Goal: Browse casually: Explore the website without a specific task or goal

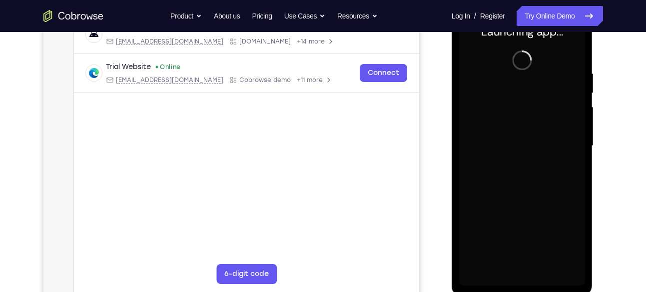
scroll to position [166, 0]
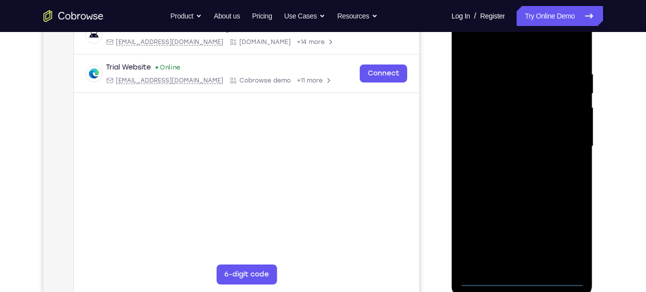
click at [520, 280] on div at bounding box center [522, 146] width 126 height 280
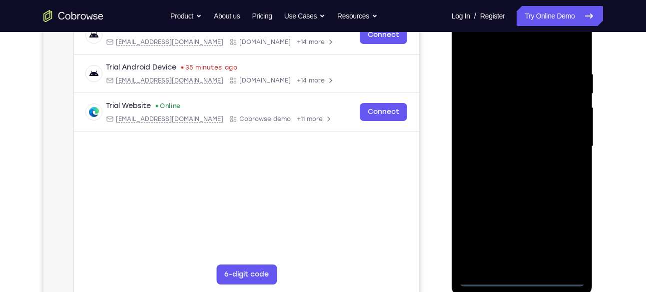
click at [558, 239] on div at bounding box center [522, 146] width 126 height 280
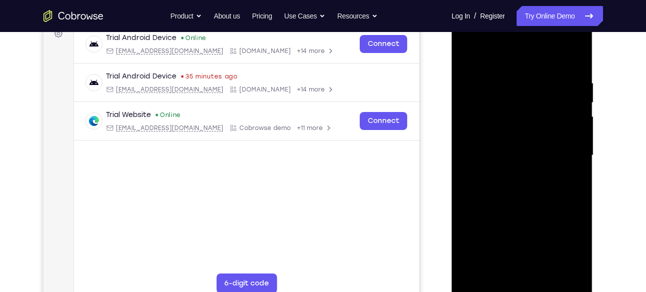
scroll to position [156, 0]
click at [497, 34] on div at bounding box center [522, 156] width 126 height 280
click at [569, 156] on div at bounding box center [522, 156] width 126 height 280
click at [513, 174] on div at bounding box center [522, 156] width 126 height 280
click at [520, 143] on div at bounding box center [522, 156] width 126 height 280
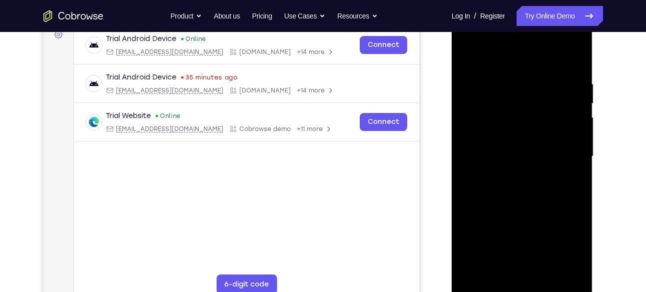
click at [520, 136] on div at bounding box center [522, 156] width 126 height 280
click at [516, 153] on div at bounding box center [522, 156] width 126 height 280
click at [523, 191] on div at bounding box center [522, 156] width 126 height 280
click at [523, 187] on div at bounding box center [522, 156] width 126 height 280
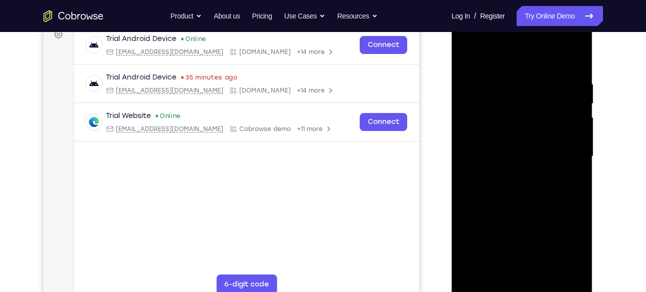
click at [523, 179] on div at bounding box center [522, 156] width 126 height 280
click at [518, 190] on div at bounding box center [522, 156] width 126 height 280
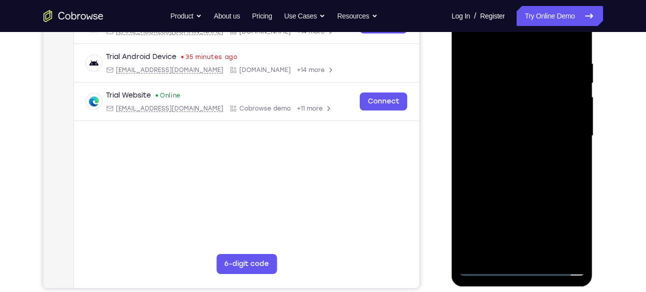
scroll to position [170, 0]
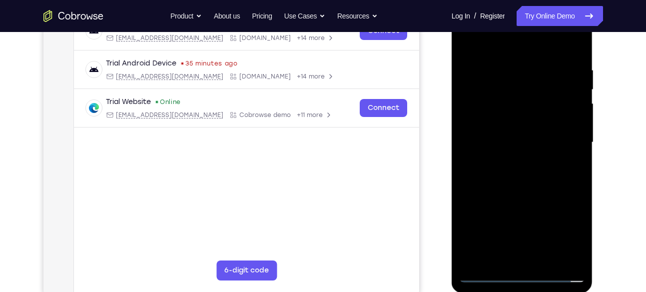
click at [536, 186] on div at bounding box center [522, 142] width 126 height 280
click at [464, 94] on div at bounding box center [522, 142] width 126 height 280
click at [472, 94] on div at bounding box center [522, 142] width 126 height 280
click at [466, 94] on div at bounding box center [522, 142] width 126 height 280
click at [480, 90] on div at bounding box center [522, 142] width 126 height 280
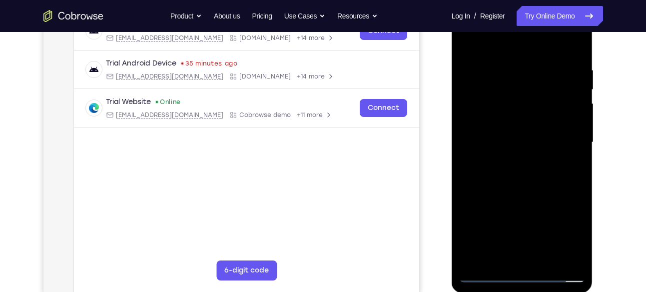
click at [508, 76] on div at bounding box center [522, 142] width 126 height 280
click at [492, 241] on div at bounding box center [522, 142] width 126 height 280
click at [512, 77] on div at bounding box center [522, 142] width 126 height 280
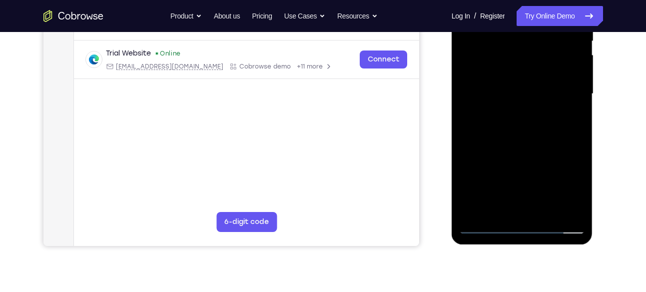
scroll to position [219, 0]
click at [493, 212] on div at bounding box center [522, 94] width 126 height 280
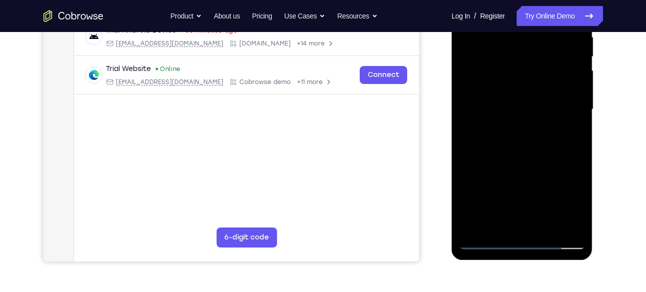
scroll to position [204, 0]
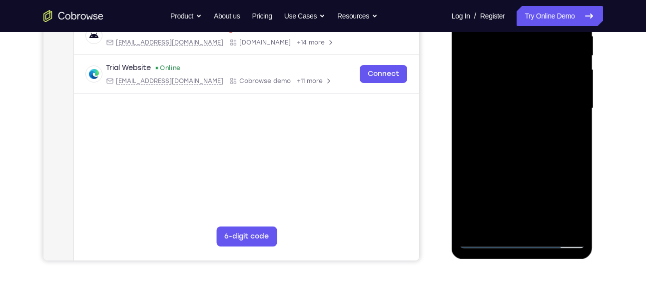
click at [475, 223] on div at bounding box center [522, 109] width 126 height 280
click at [475, 224] on div at bounding box center [522, 109] width 126 height 280
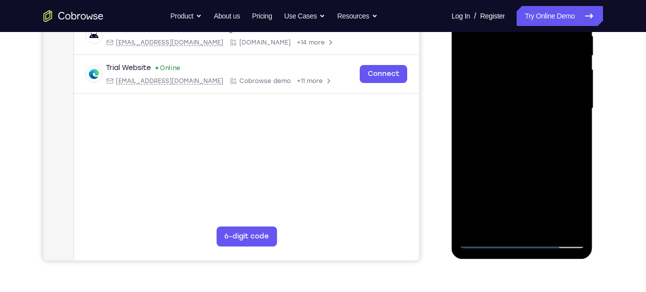
click at [475, 224] on div at bounding box center [522, 109] width 126 height 280
click at [476, 226] on div at bounding box center [522, 109] width 126 height 280
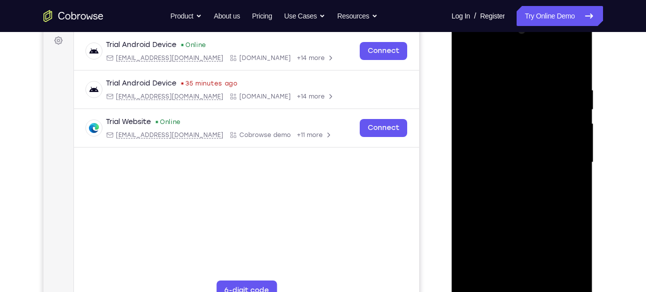
scroll to position [167, 0]
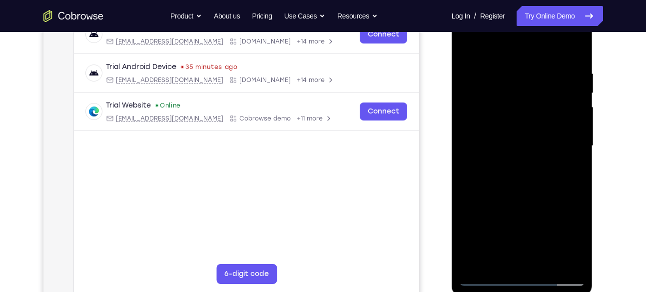
drag, startPoint x: 507, startPoint y: 105, endPoint x: 498, endPoint y: 199, distance: 94.4
click at [498, 199] on div at bounding box center [522, 146] width 126 height 280
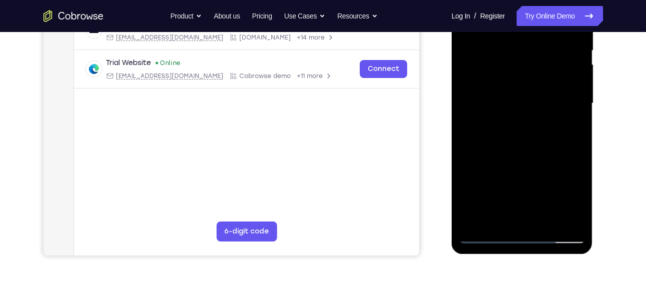
click at [499, 220] on div at bounding box center [522, 104] width 126 height 280
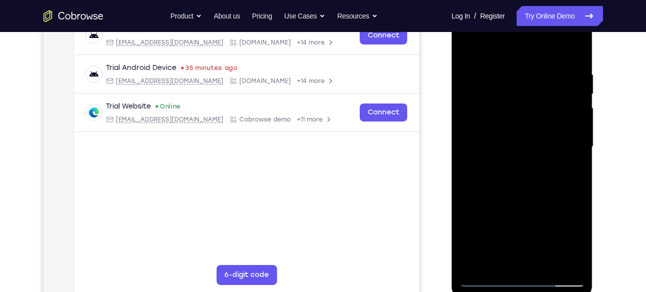
scroll to position [165, 0]
click at [482, 46] on div at bounding box center [522, 147] width 126 height 280
click at [573, 41] on div at bounding box center [522, 147] width 126 height 280
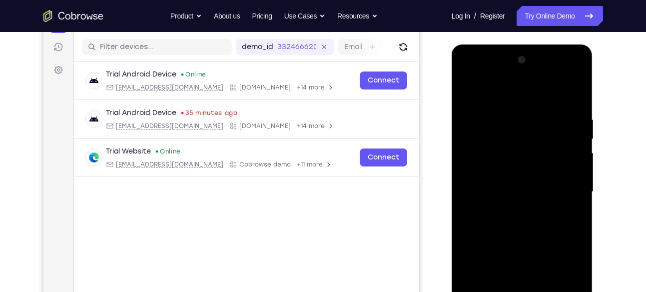
scroll to position [120, 0]
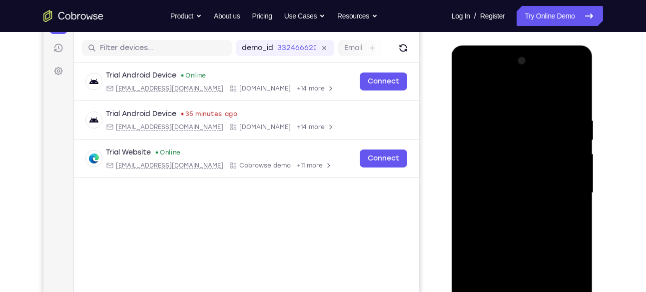
click at [564, 77] on div at bounding box center [522, 193] width 126 height 280
click at [468, 76] on div at bounding box center [522, 193] width 126 height 280
click at [483, 160] on div at bounding box center [522, 193] width 126 height 280
click at [506, 190] on div at bounding box center [522, 193] width 126 height 280
click at [505, 191] on div at bounding box center [522, 193] width 126 height 280
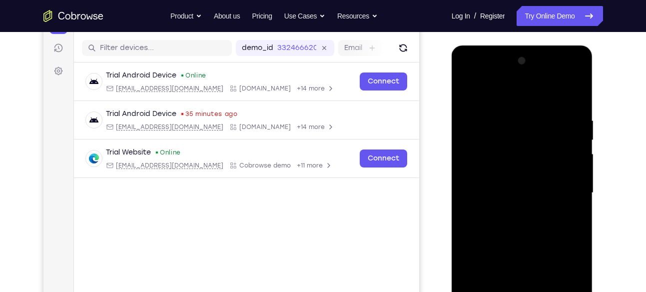
click at [500, 182] on div at bounding box center [522, 193] width 126 height 280
click at [501, 207] on div at bounding box center [522, 193] width 126 height 280
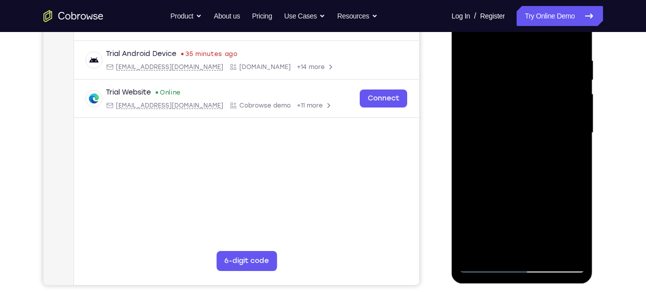
scroll to position [180, 0]
click at [518, 193] on div at bounding box center [522, 133] width 126 height 280
click at [510, 125] on div at bounding box center [522, 133] width 126 height 280
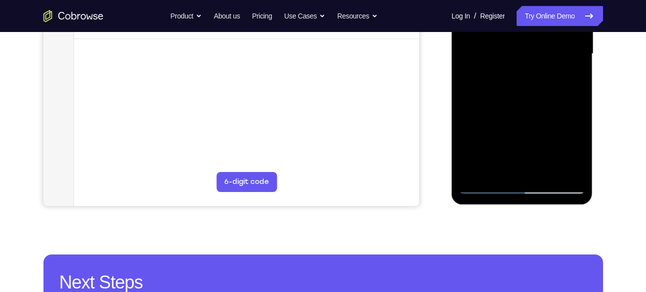
scroll to position [244, 0]
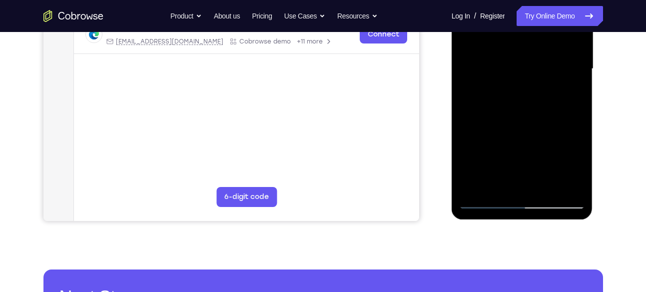
drag, startPoint x: 513, startPoint y: 144, endPoint x: 510, endPoint y: 83, distance: 60.5
click at [510, 83] on div at bounding box center [522, 69] width 126 height 280
click at [516, 182] on div at bounding box center [522, 69] width 126 height 280
click at [493, 58] on div at bounding box center [522, 69] width 126 height 280
click at [514, 97] on div at bounding box center [522, 69] width 126 height 280
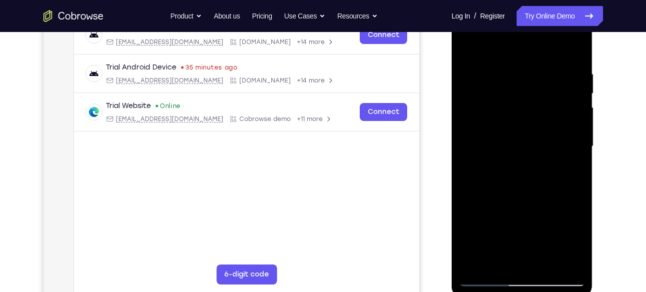
scroll to position [166, 0]
click at [488, 54] on div at bounding box center [522, 147] width 126 height 280
click at [488, 48] on div at bounding box center [522, 147] width 126 height 280
click at [572, 41] on div at bounding box center [522, 147] width 126 height 280
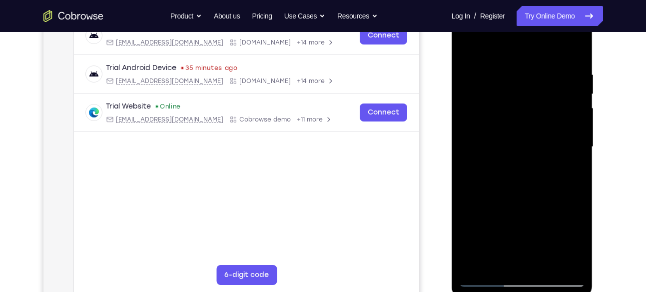
click at [572, 41] on div at bounding box center [522, 147] width 126 height 280
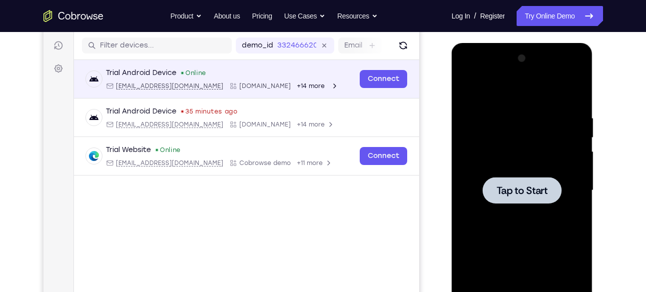
scroll to position [122, 0]
